Goal: Information Seeking & Learning: Find specific fact

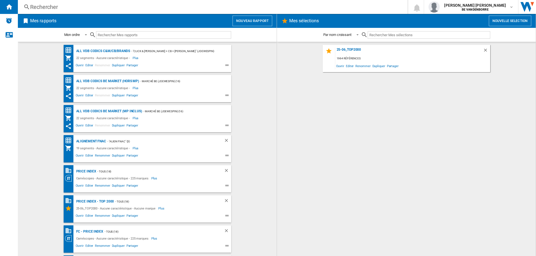
click at [82, 4] on div "Rechercher" at bounding box center [211, 7] width 363 height 8
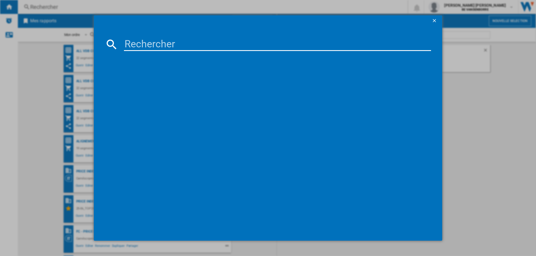
click at [140, 41] on input at bounding box center [277, 44] width 307 height 13
paste input "7714467"
type input "7714467"
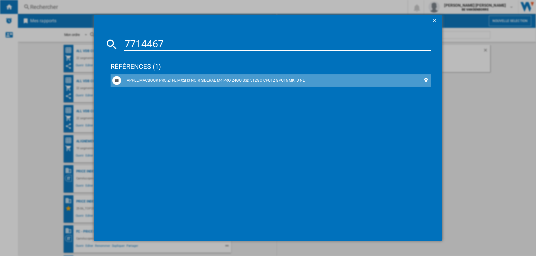
click at [172, 81] on div "APPLE MACBOOK PRO Z1FE MX2H3 NOIR SIDERAL M4 PRO 24GO SSD 512GO CPU12 GPU16 MK …" at bounding box center [271, 81] width 301 height 6
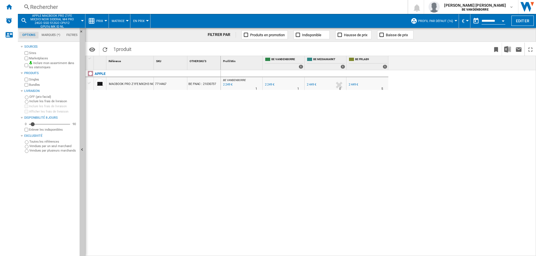
click at [49, 9] on div "Rechercher" at bounding box center [211, 7] width 363 height 8
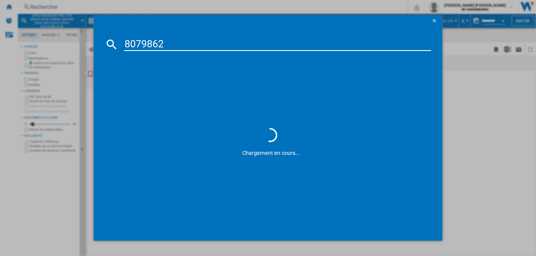
type input "8079862"
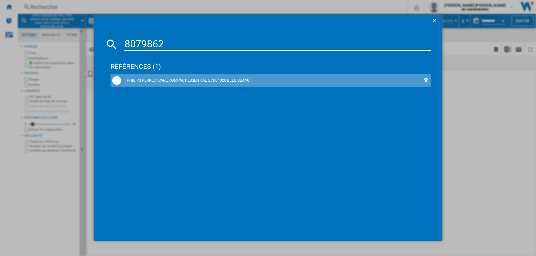
click at [157, 76] on div "PHILIPS PERFECTCARE COMPACT ESSENTIAL GC684020 BLEU BLANC" at bounding box center [270, 80] width 317 height 9
click at [149, 78] on div "PHILIPS PERFECTCARE COMPACT ESSENTIAL GC684020 BLEU BLANC" at bounding box center [271, 81] width 301 height 6
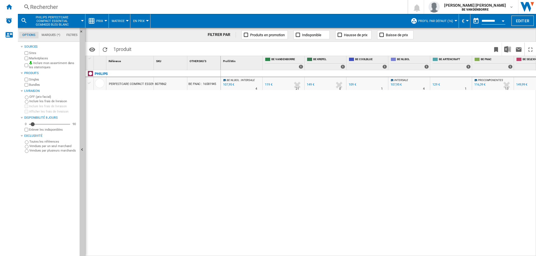
click at [269, 84] on div "119 €" at bounding box center [269, 85] width 8 height 4
click at [52, 7] on div "Rechercher" at bounding box center [211, 7] width 363 height 8
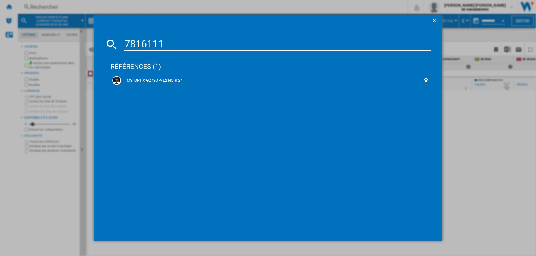
type input "7816111"
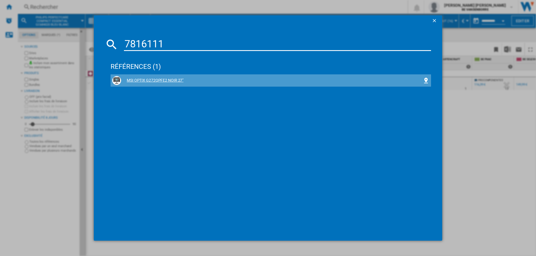
click at [152, 82] on div "MSI OPTIX G272QPFE2 NOIR 27"" at bounding box center [271, 81] width 301 height 6
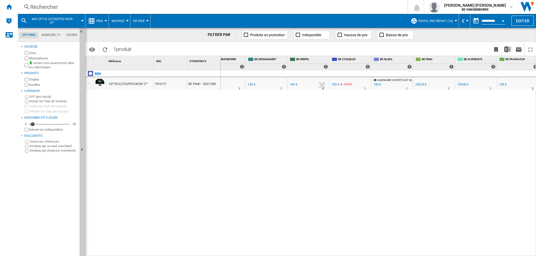
scroll to position [0, 59]
click at [389, 124] on div "BE MEDIAMARKT : BE FR MEDIAMARKT -50.2 % 159 € % N/A 1 BE MEDIAMARKT : BE FR ME…" at bounding box center [378, 163] width 315 height 186
click at [54, 6] on div "Rechercher" at bounding box center [211, 7] width 363 height 8
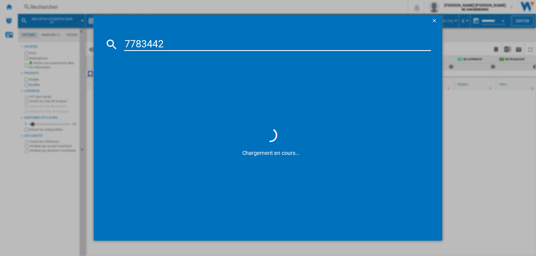
type input "7783442"
click at [155, 79] on div "AEG 5000 OPTISPACE OAB6I82EF BLANC" at bounding box center [271, 81] width 301 height 6
